Goal: Task Accomplishment & Management: Manage account settings

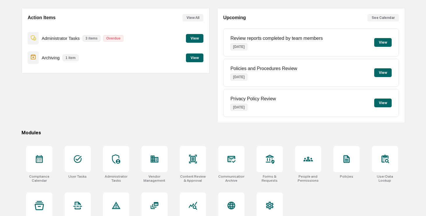
scroll to position [65, 0]
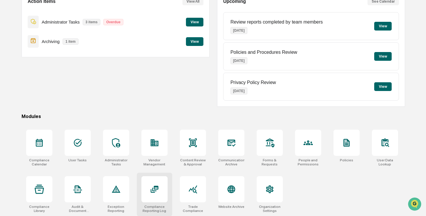
click at [153, 190] on icon at bounding box center [154, 189] width 9 height 9
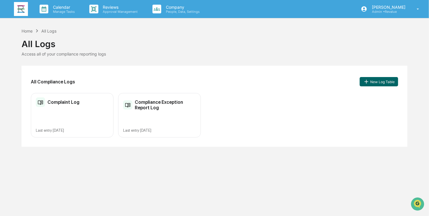
click at [16, 14] on img at bounding box center [21, 9] width 14 height 14
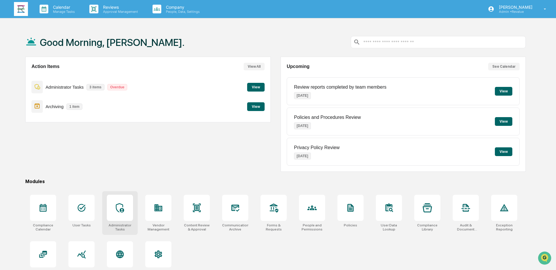
click at [121, 213] on div at bounding box center [120, 208] width 26 height 26
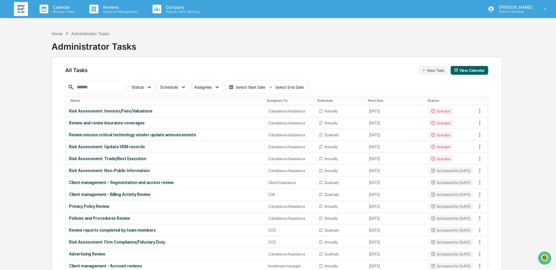
click at [270, 99] on div "Assigned To" at bounding box center [290, 101] width 46 height 4
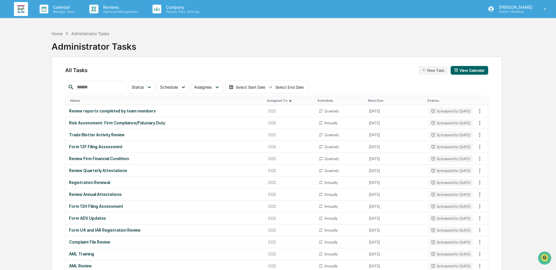
click at [270, 99] on div "Assigned To ▲" at bounding box center [290, 101] width 46 height 4
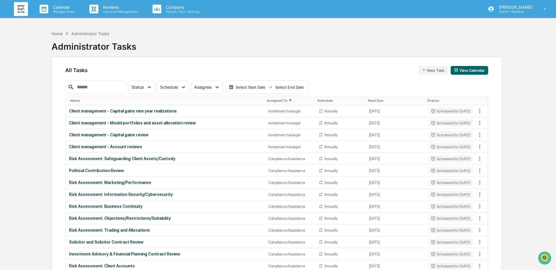
click at [86, 102] on div "Name" at bounding box center [166, 101] width 192 height 4
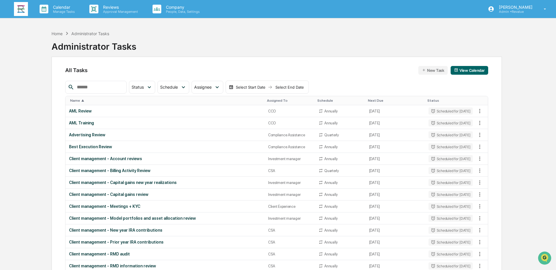
click at [86, 102] on div "Name ▲" at bounding box center [166, 101] width 192 height 4
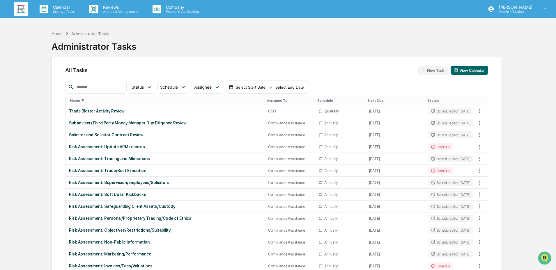
click at [86, 102] on div "Name ▼" at bounding box center [166, 101] width 192 height 4
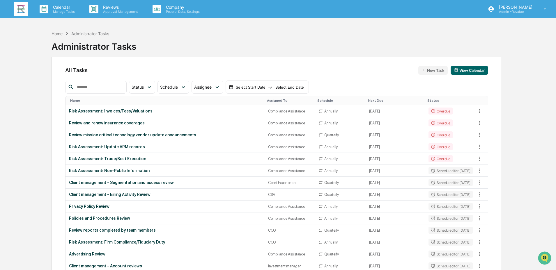
click at [79, 102] on div "Name" at bounding box center [166, 101] width 192 height 4
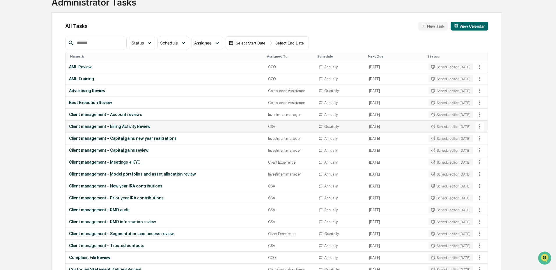
scroll to position [58, 0]
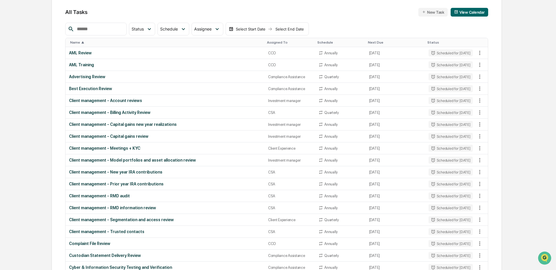
click at [281, 43] on div "Assigned To" at bounding box center [290, 42] width 46 height 4
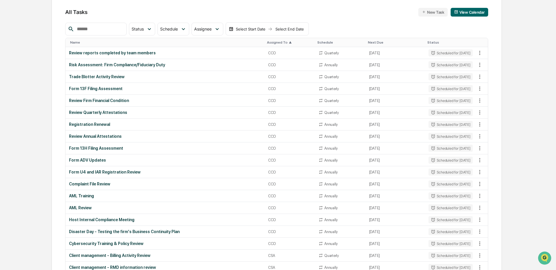
click at [289, 42] on span "▲" at bounding box center [290, 42] width 3 height 4
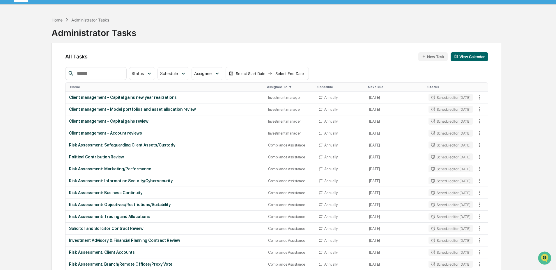
scroll to position [0, 0]
